Goal: Transaction & Acquisition: Book appointment/travel/reservation

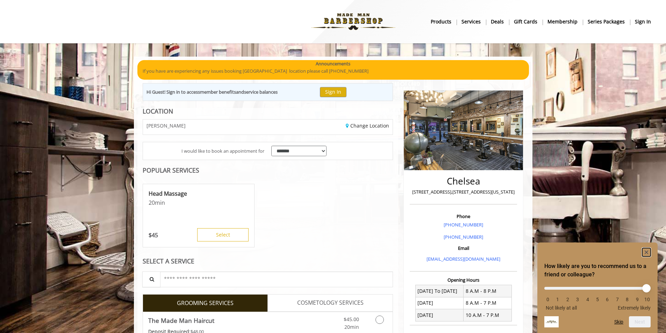
click at [647, 252] on icon "Hide survey" at bounding box center [646, 252] width 3 height 3
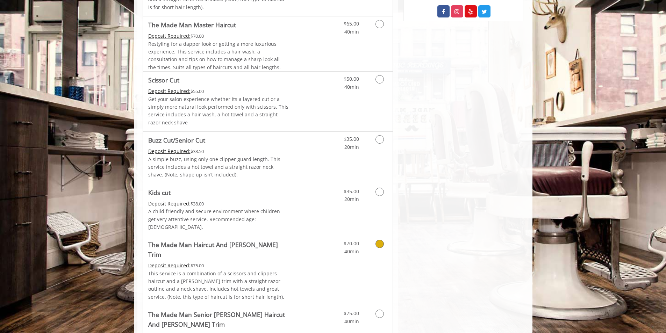
scroll to position [420, 0]
click at [382, 239] on icon "Grooming services" at bounding box center [380, 243] width 8 height 8
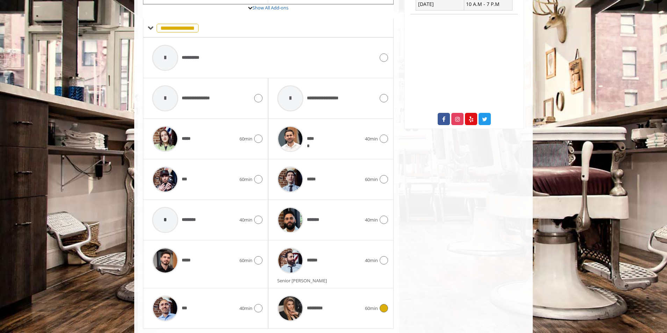
scroll to position [322, 0]
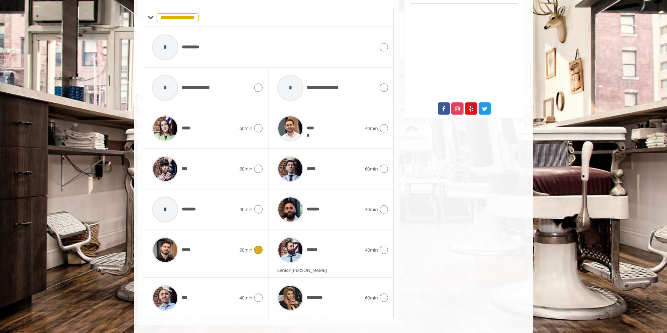
click at [256, 246] on icon at bounding box center [258, 250] width 8 height 8
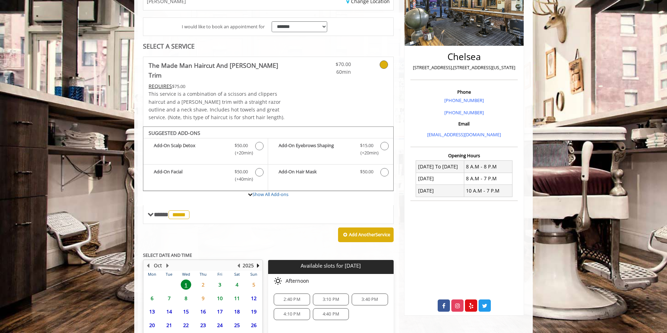
scroll to position [185, 0]
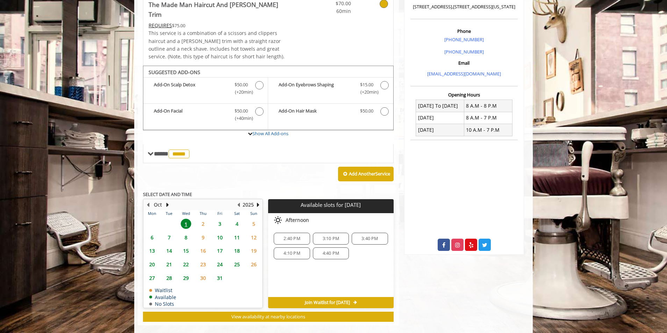
click at [297, 251] on span "4:10 PM" at bounding box center [292, 254] width 16 height 6
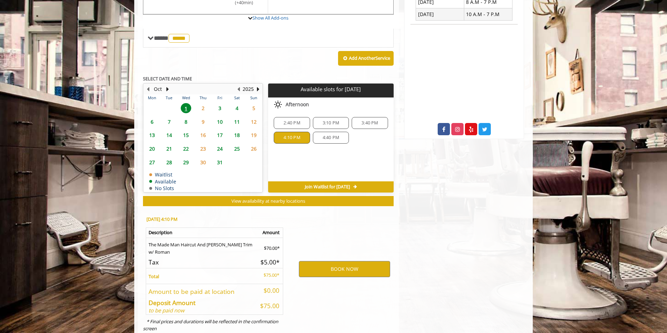
scroll to position [312, 0]
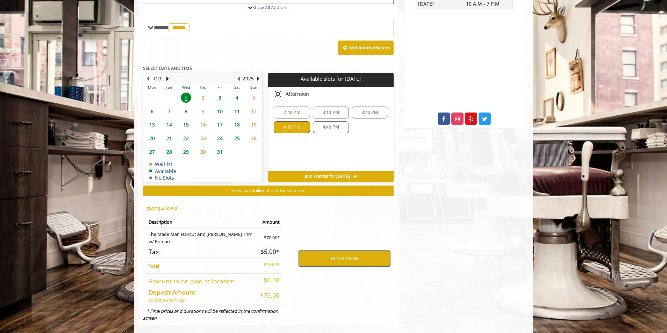
click at [353, 251] on button "BOOK NOW" at bounding box center [344, 259] width 91 height 16
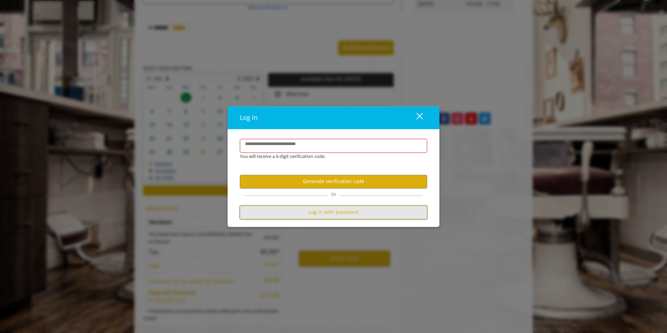
click at [349, 212] on button "Log in with password" at bounding box center [333, 213] width 187 height 14
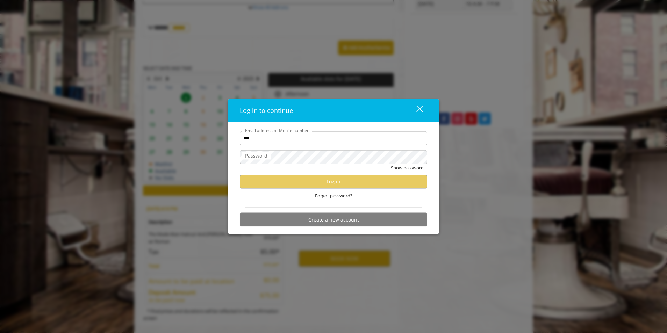
type input "**********"
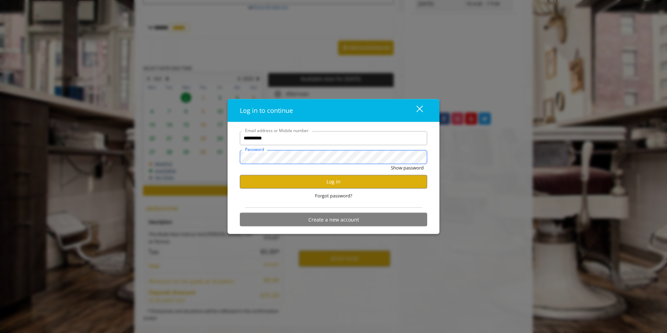
click at [391, 164] on button "Show password" at bounding box center [407, 167] width 33 height 7
click at [408, 169] on button "Hide password" at bounding box center [408, 167] width 31 height 7
click at [349, 185] on button "Log in" at bounding box center [333, 182] width 187 height 14
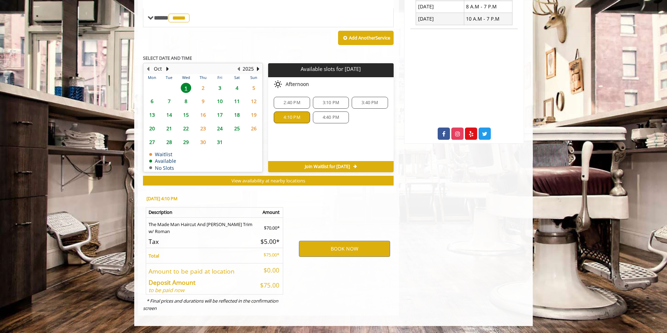
scroll to position [287, 0]
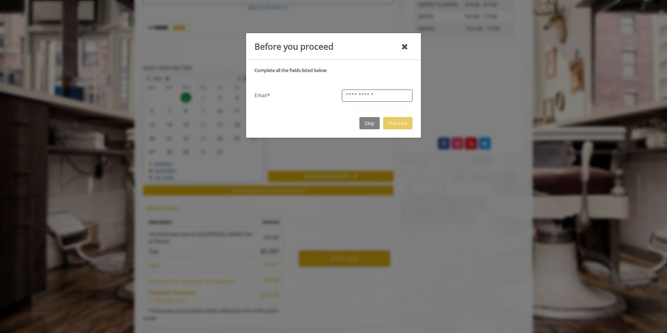
click at [369, 96] on input "text" at bounding box center [377, 96] width 71 height 12
type input "**********"
click at [410, 122] on button "Proceed" at bounding box center [397, 123] width 29 height 12
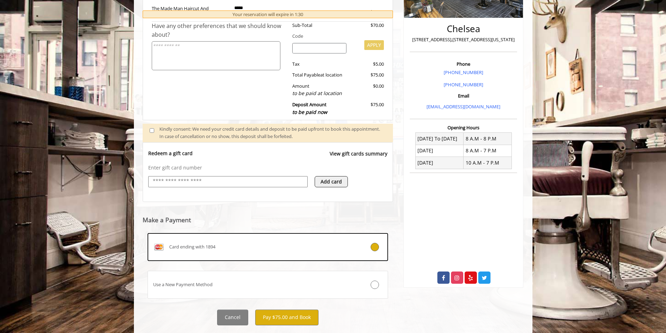
scroll to position [169, 0]
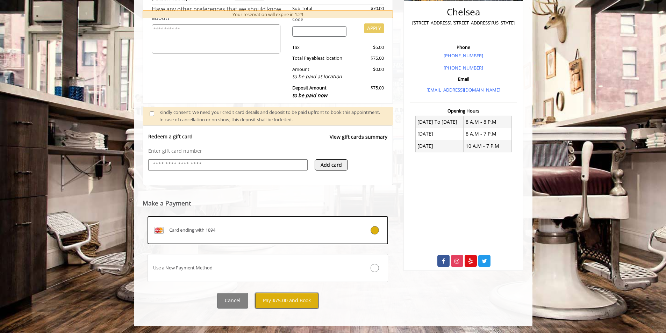
click at [296, 301] on button "Pay $75.00 and Book" at bounding box center [286, 301] width 63 height 16
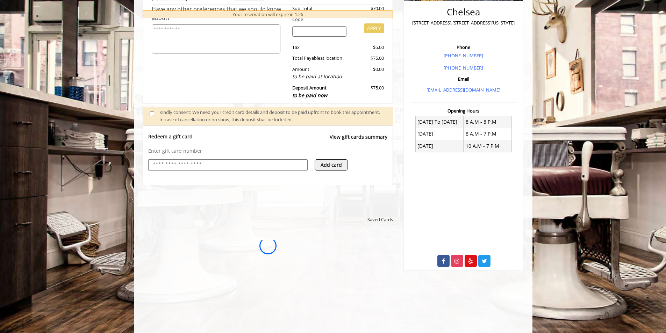
scroll to position [0, 0]
